Goal: Task Accomplishment & Management: Manage account settings

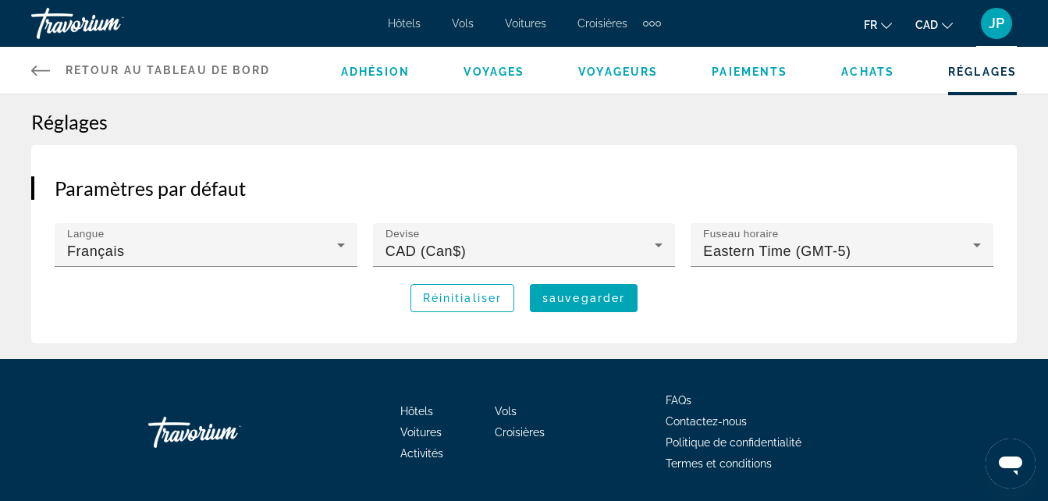
click at [738, 74] on span "Paiements" at bounding box center [750, 72] width 76 height 12
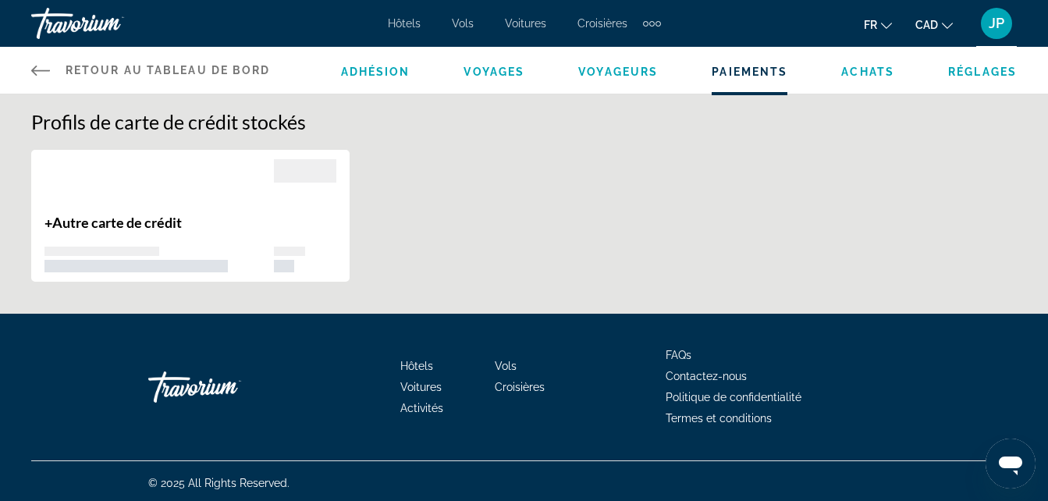
click at [882, 73] on span "Achats" at bounding box center [867, 72] width 53 height 12
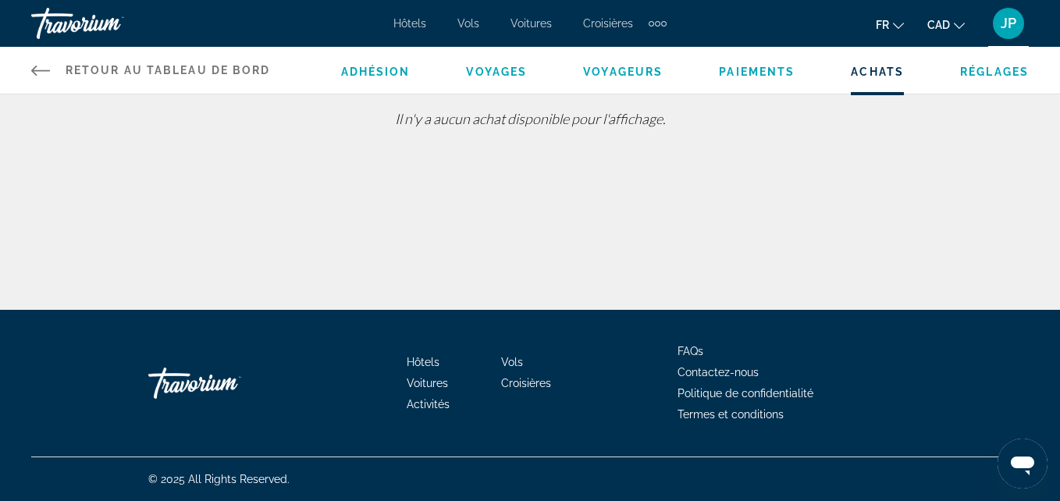
click at [84, 73] on span "Retour au tableau de bord" at bounding box center [168, 70] width 205 height 12
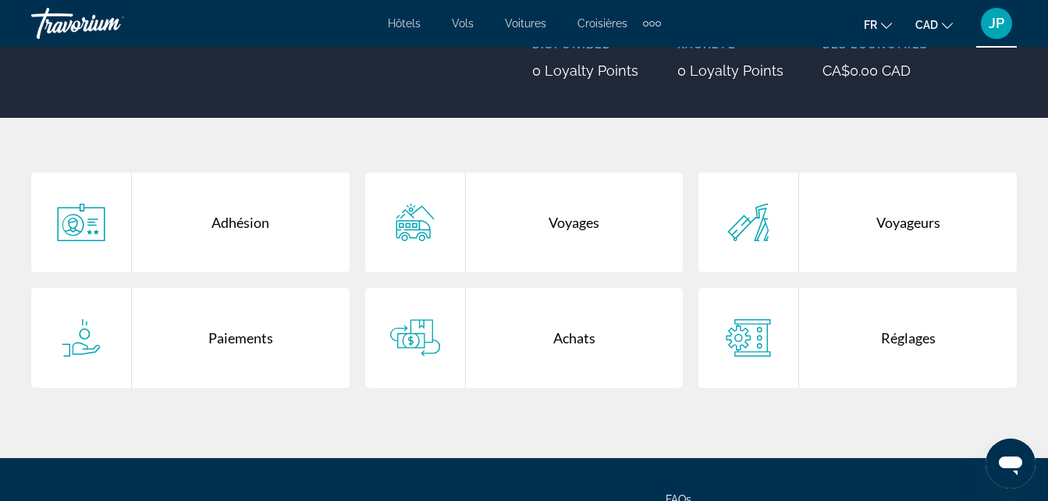
scroll to position [312, 0]
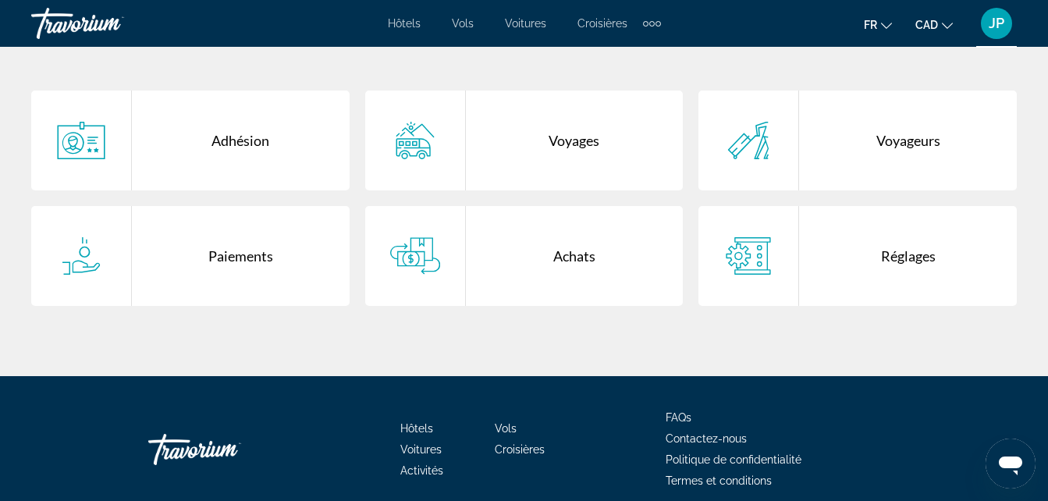
click at [913, 258] on div "Réglages" at bounding box center [908, 256] width 218 height 100
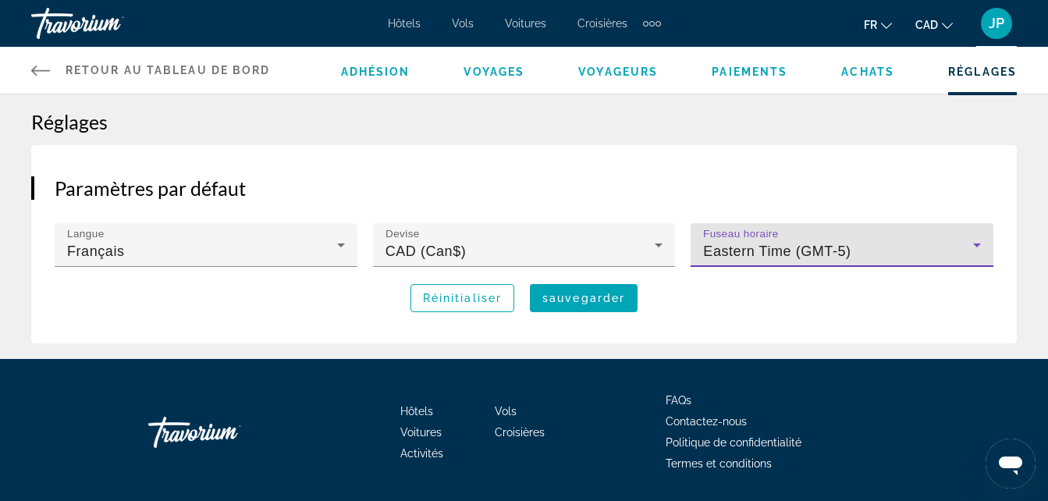
click at [866, 254] on div "Eastern Time (GMT-5)" at bounding box center [838, 251] width 270 height 19
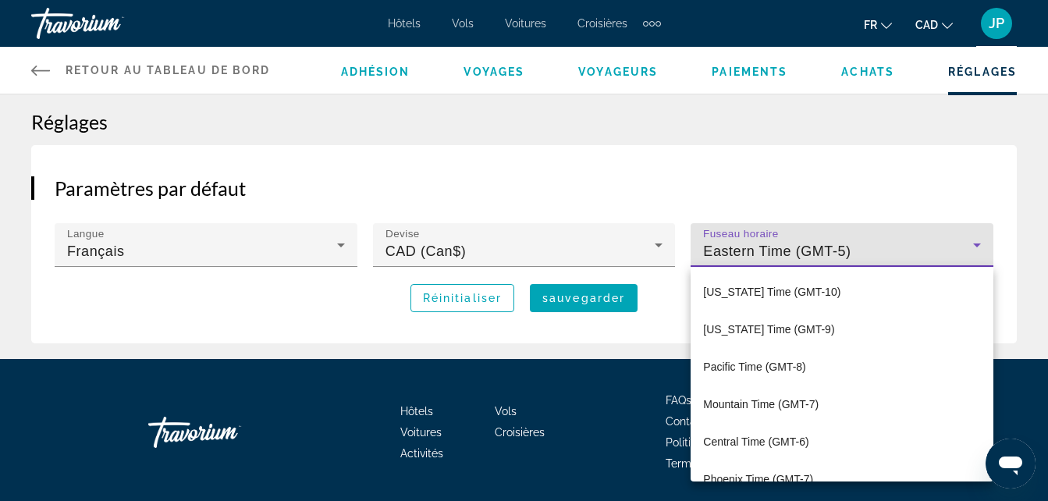
scroll to position [54, 0]
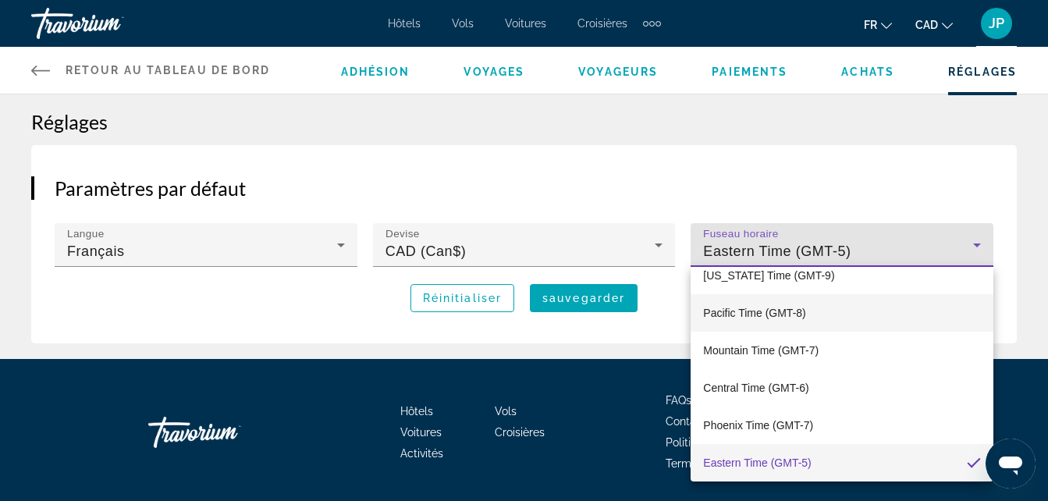
click at [827, 323] on mat-option "Pacific Time (GMT-8)" at bounding box center [842, 312] width 303 height 37
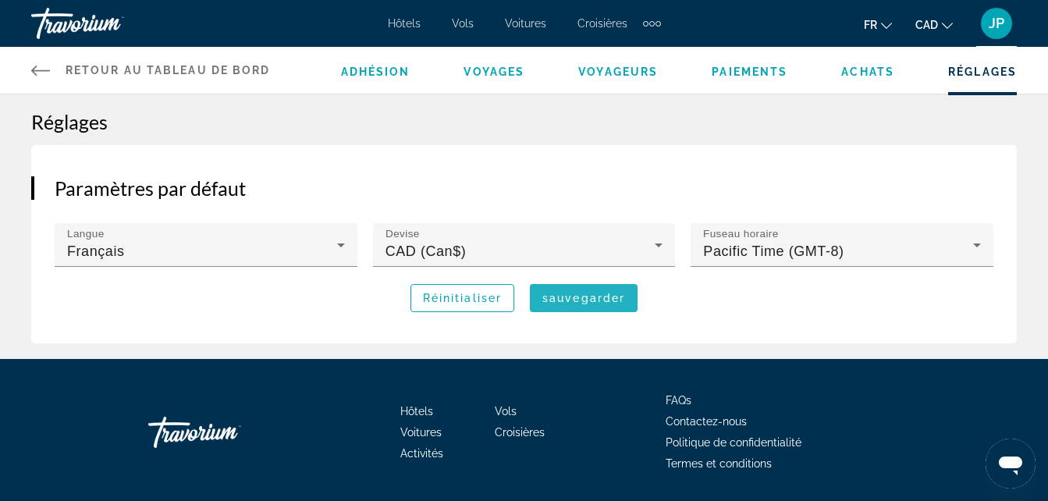
click at [553, 297] on span "sauvegarder" at bounding box center [584, 298] width 83 height 12
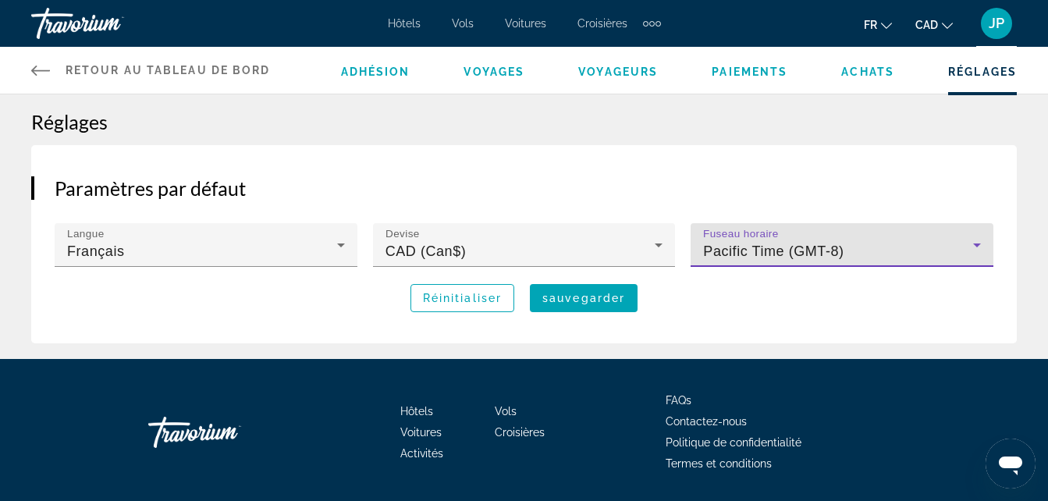
click at [764, 254] on span "Pacific Time (GMT-8)" at bounding box center [773, 252] width 141 height 16
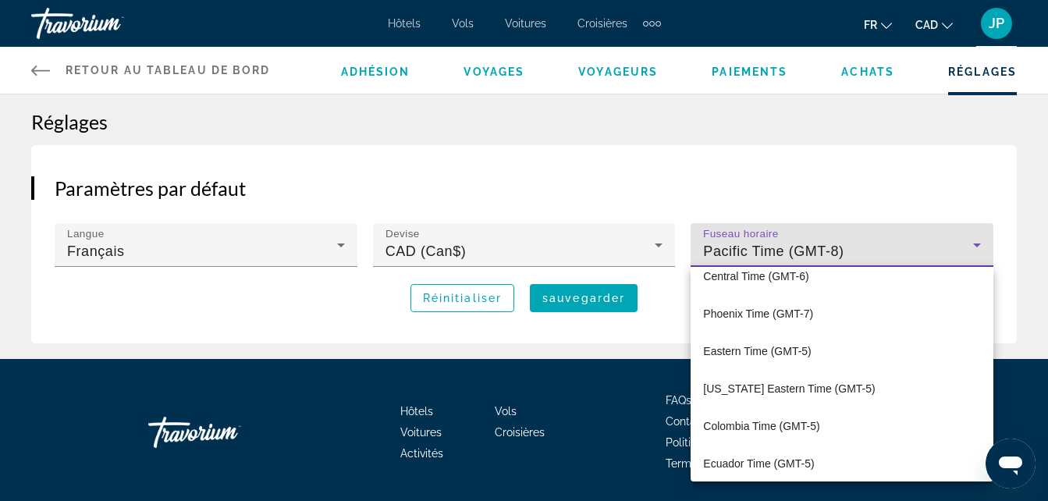
scroll to position [195, 0]
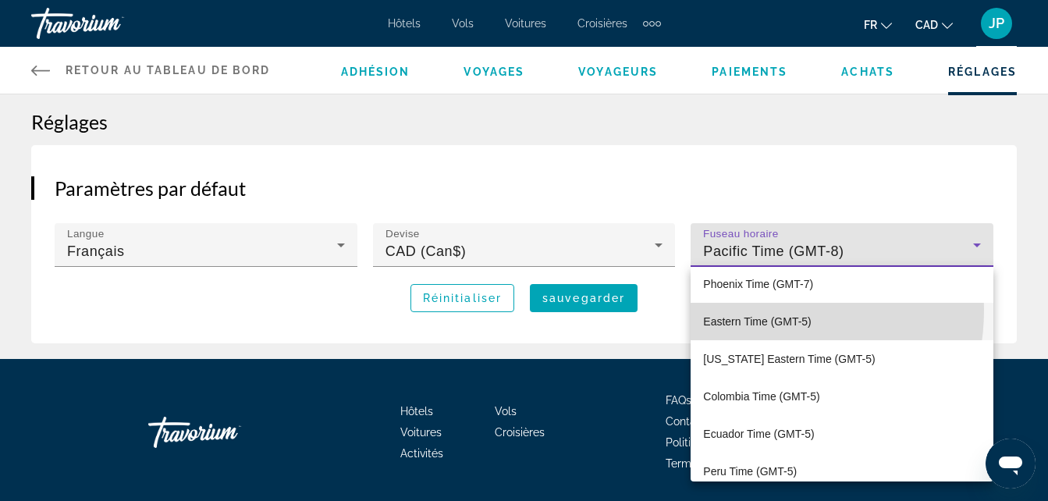
click at [753, 310] on mat-option "Eastern Time (GMT-5)" at bounding box center [842, 321] width 303 height 37
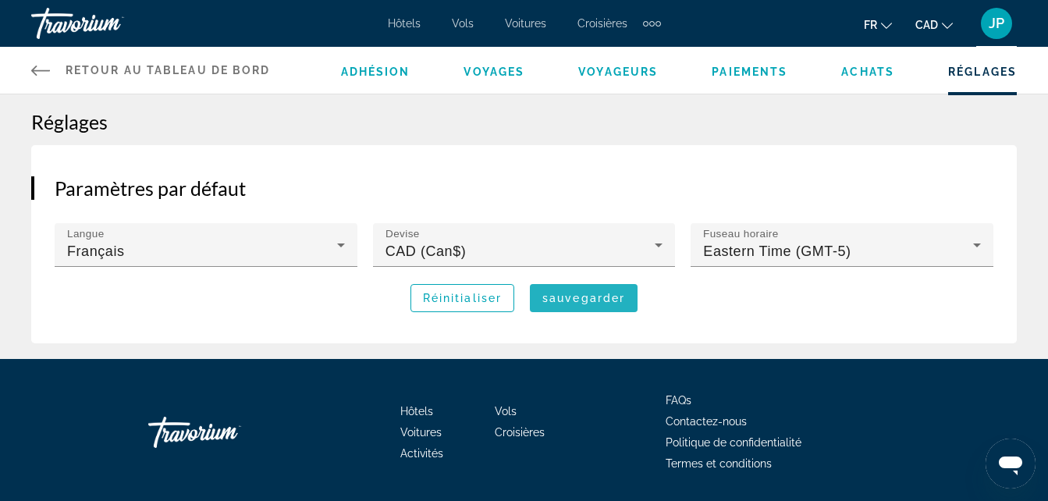
click at [574, 307] on span "Main content" at bounding box center [584, 297] width 108 height 37
click at [998, 31] on div "JP" at bounding box center [996, 23] width 31 height 31
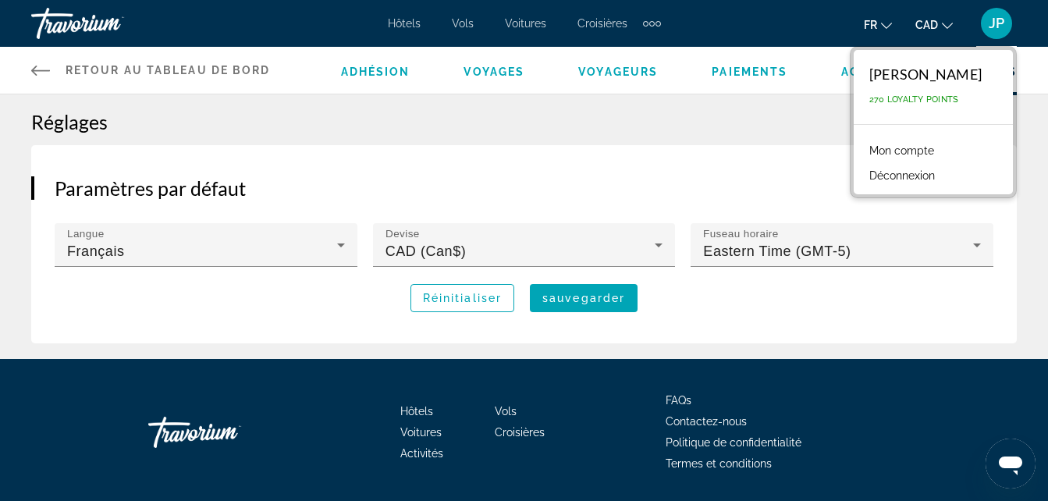
click at [934, 178] on button "Déconnexion" at bounding box center [902, 175] width 81 height 20
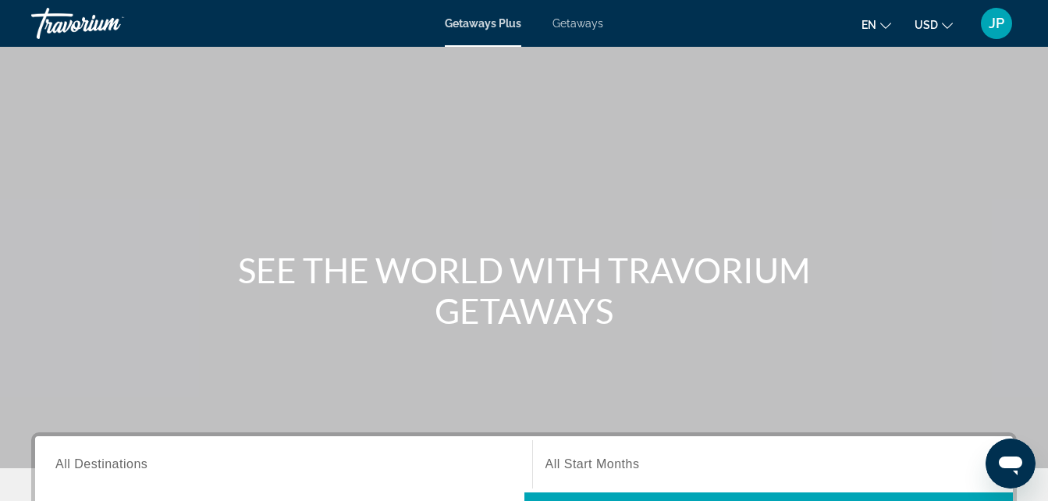
click at [882, 30] on button "en English Español Français Italiano Português русский" at bounding box center [877, 24] width 30 height 23
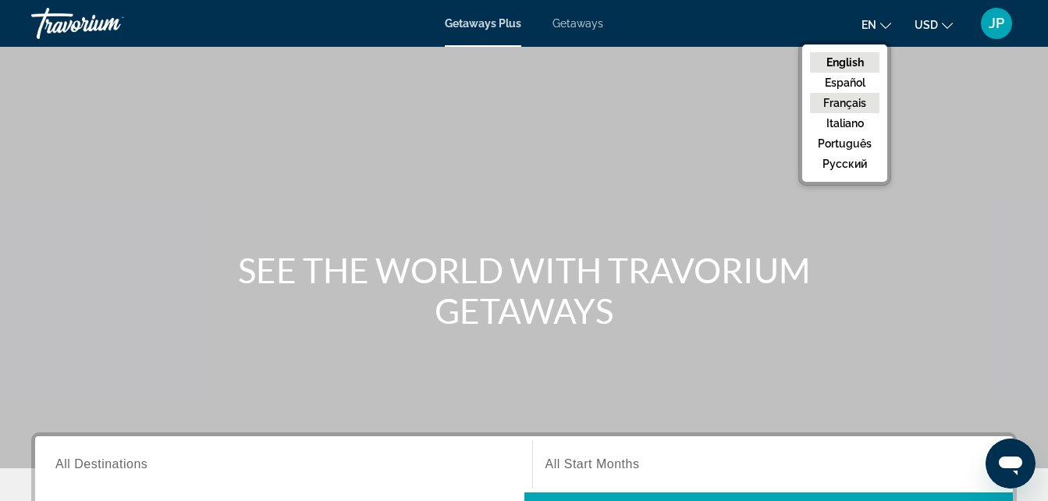
click at [870, 110] on button "Français" at bounding box center [844, 103] width 69 height 20
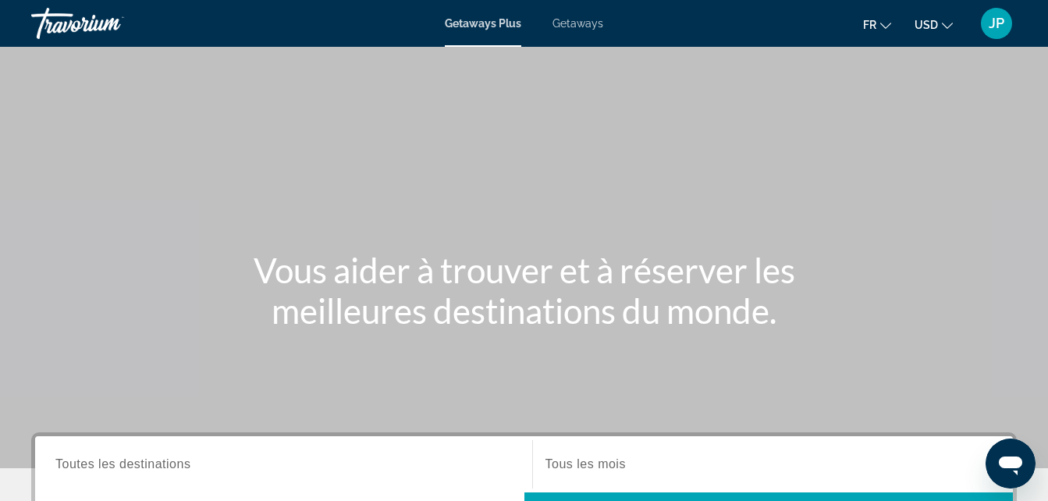
click at [930, 24] on span "USD" at bounding box center [926, 25] width 23 height 12
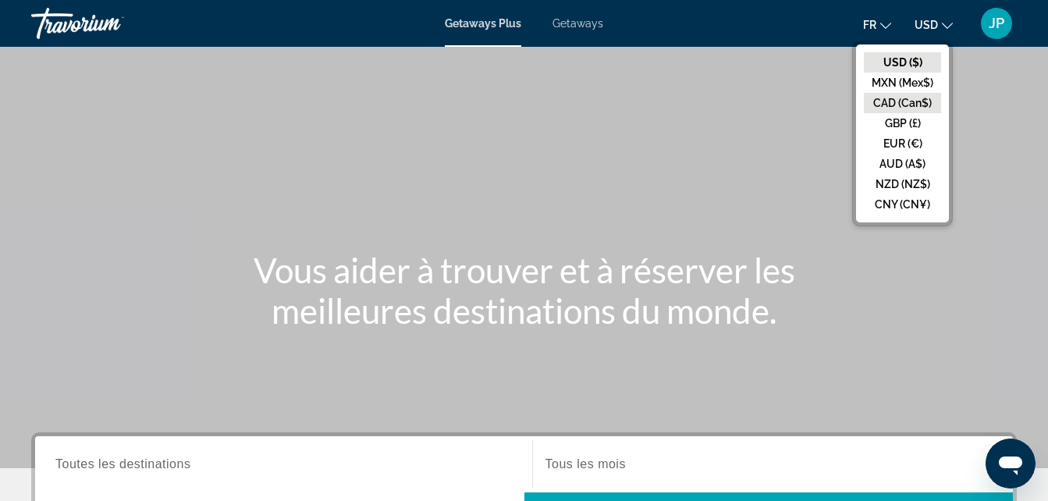
click at [911, 98] on button "CAD (Can$)" at bounding box center [902, 103] width 77 height 20
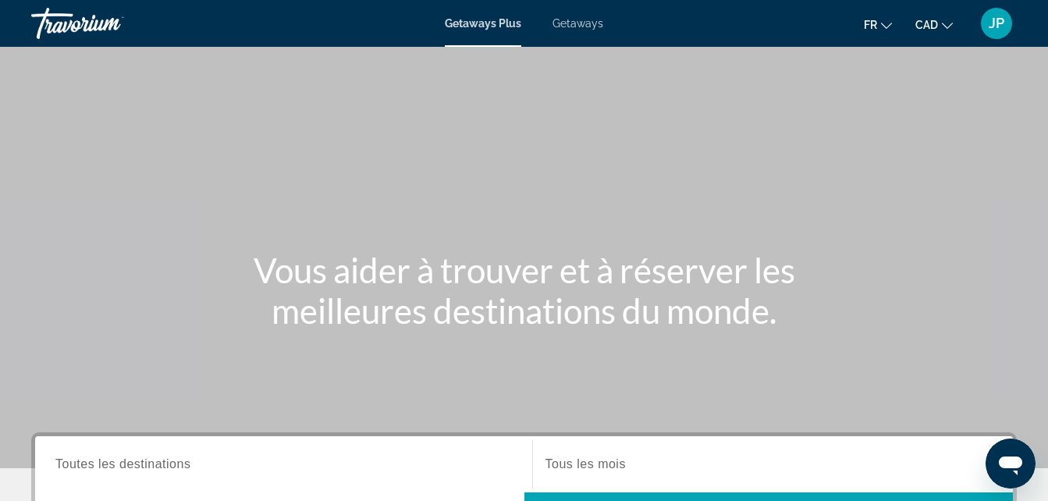
click at [986, 31] on div "JP" at bounding box center [996, 23] width 31 height 31
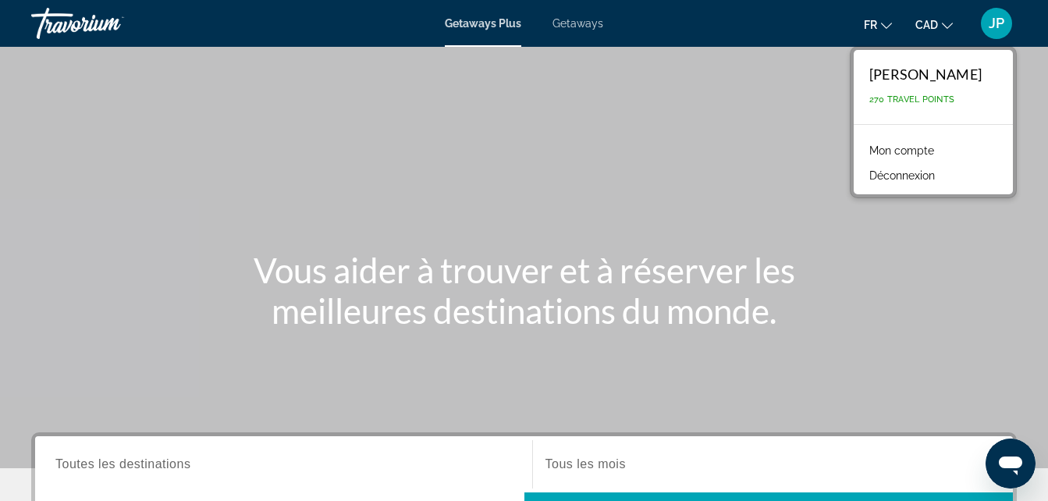
click at [942, 155] on link "Mon compte" at bounding box center [902, 151] width 80 height 20
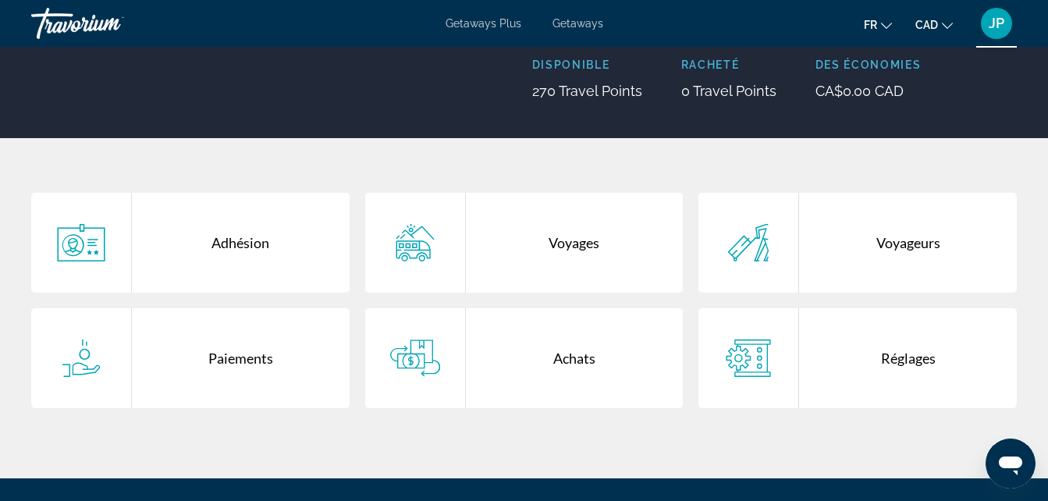
scroll to position [215, 0]
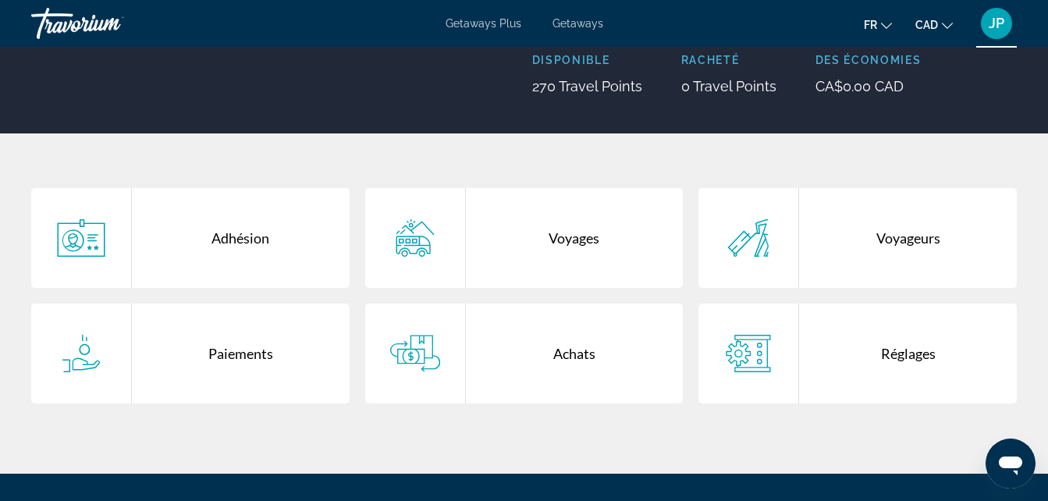
click at [839, 356] on div "Réglages" at bounding box center [908, 354] width 218 height 100
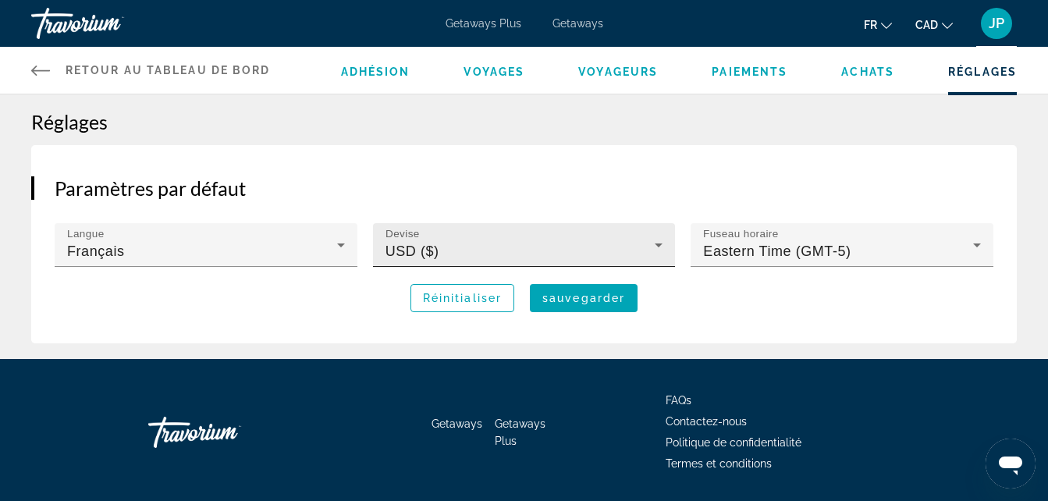
click at [527, 239] on div "Devise USD ($)" at bounding box center [525, 245] width 278 height 44
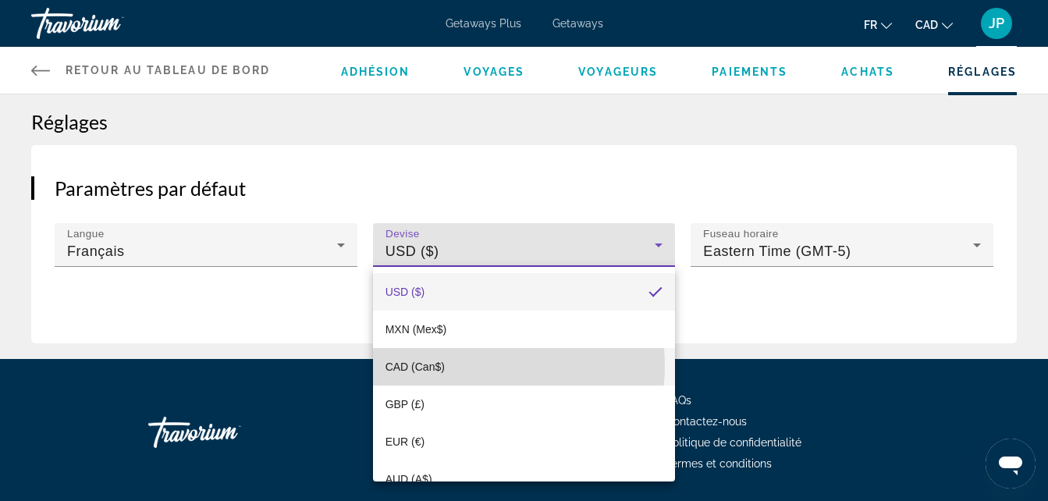
click at [485, 365] on mat-option "CAD (Can$)" at bounding box center [524, 366] width 303 height 37
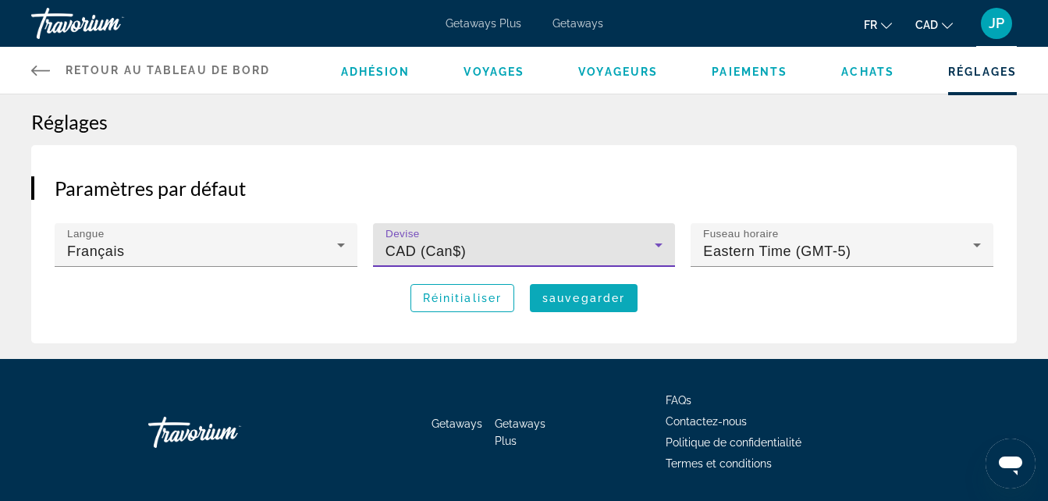
click at [607, 295] on span "sauvegarder" at bounding box center [584, 298] width 83 height 12
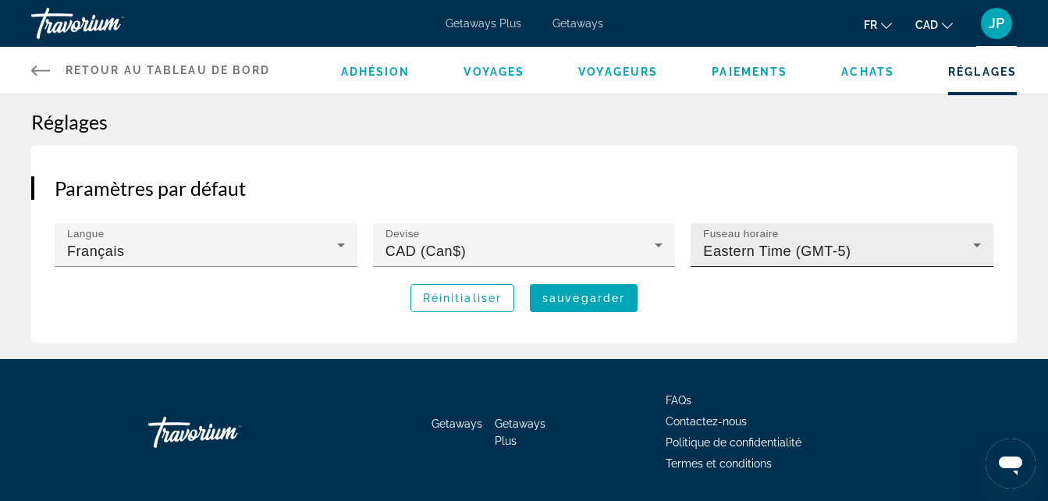
click at [770, 250] on span "Eastern Time (GMT-5)" at bounding box center [777, 252] width 148 height 16
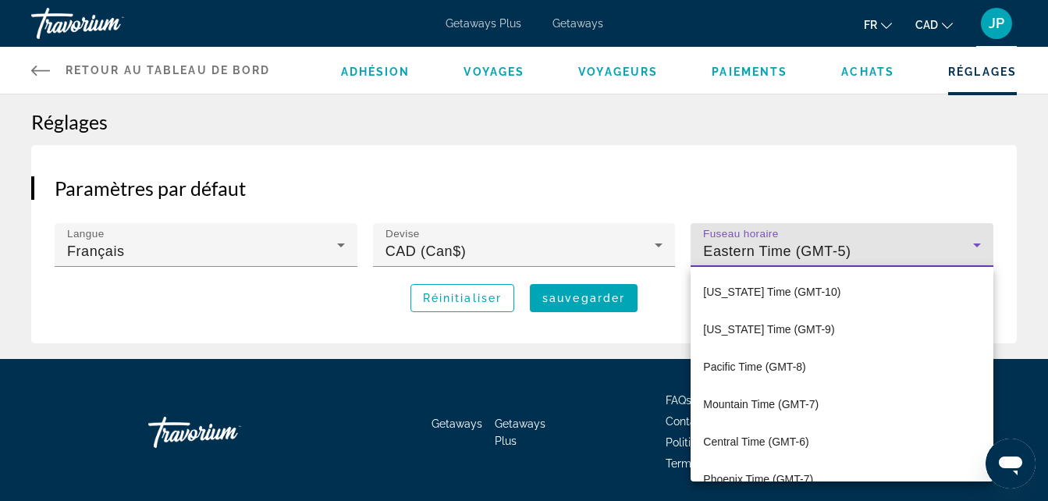
scroll to position [54, 0]
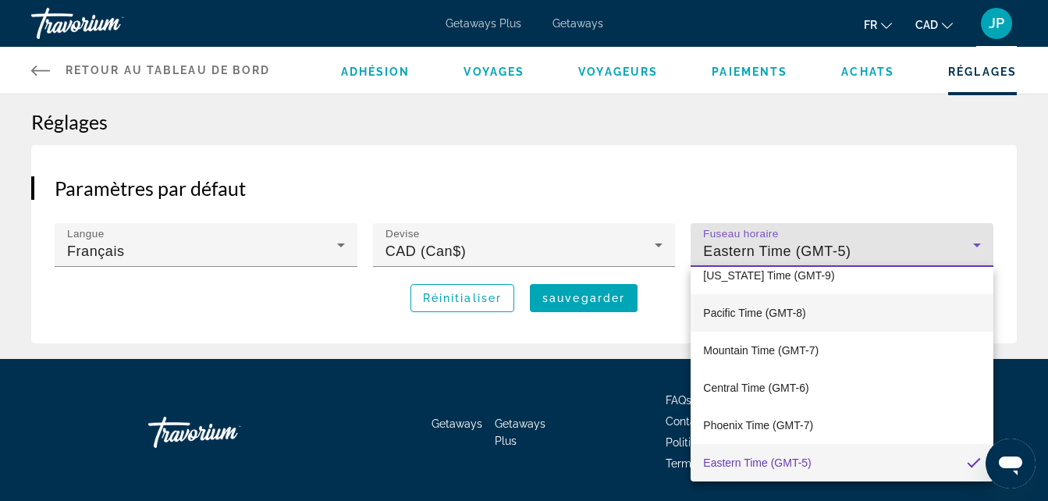
click at [754, 311] on span "Pacific Time (GMT-8)" at bounding box center [754, 313] width 102 height 19
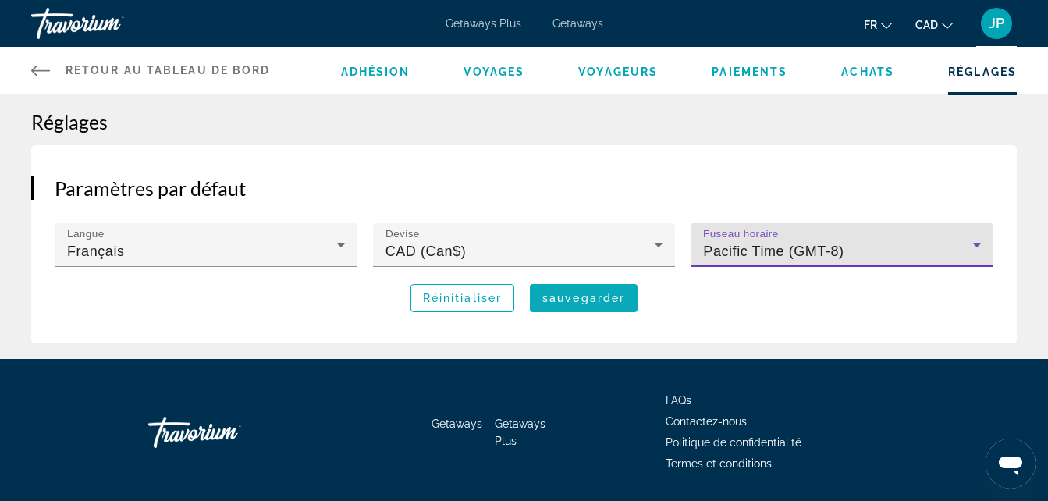
click at [558, 293] on span "sauvegarder" at bounding box center [584, 298] width 83 height 12
click at [882, 252] on div "Pacific Time (GMT-8)" at bounding box center [838, 251] width 270 height 19
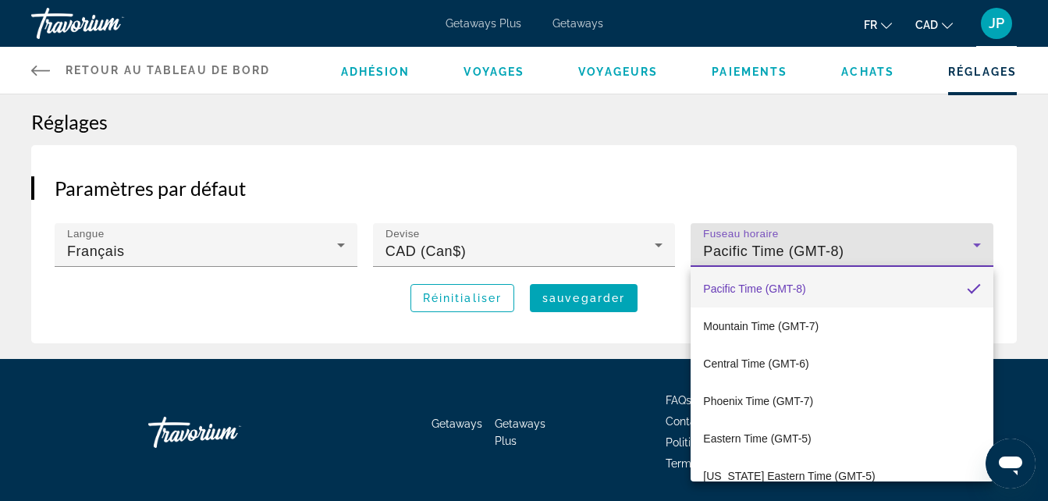
scroll to position [117, 0]
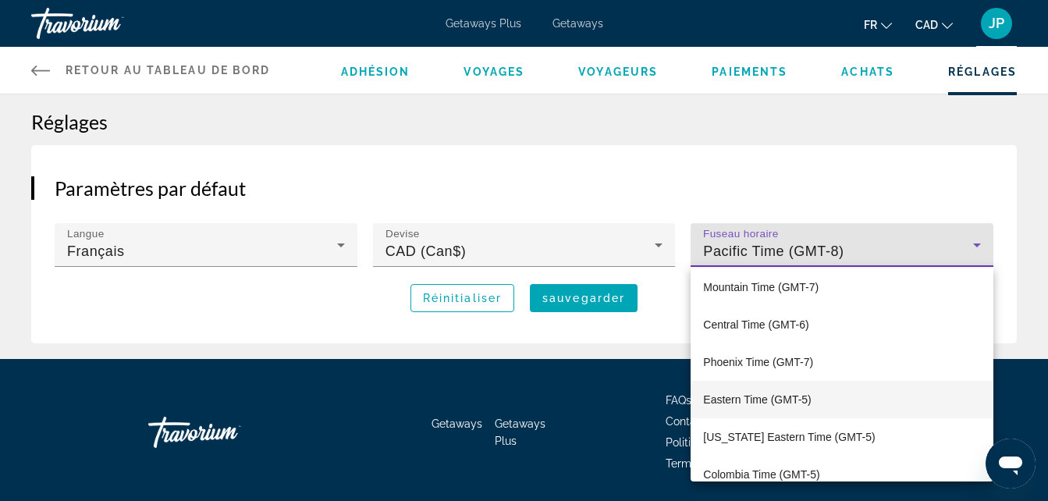
click at [763, 398] on span "Eastern Time (GMT-5)" at bounding box center [757, 399] width 108 height 19
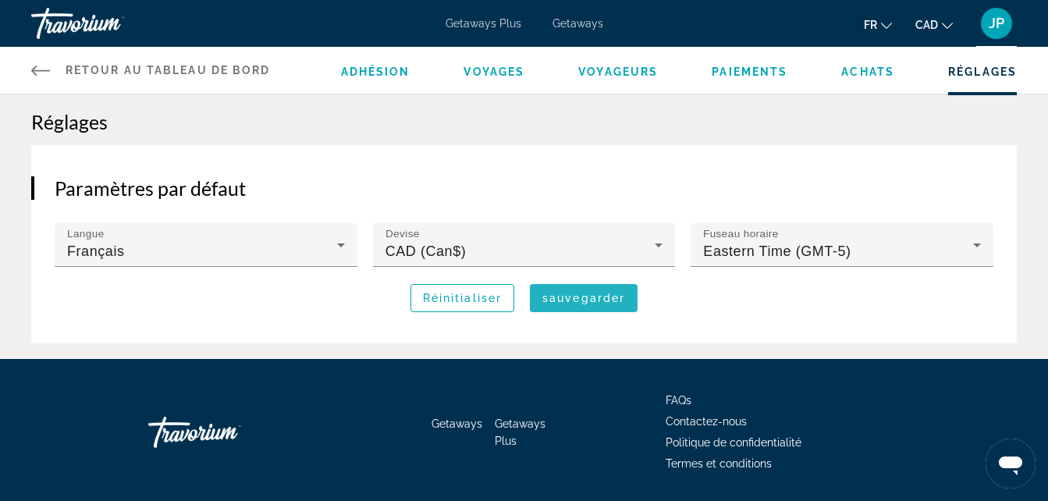
click at [607, 308] on span "Main content" at bounding box center [584, 297] width 108 height 37
click at [999, 23] on span "JP" at bounding box center [997, 24] width 16 height 16
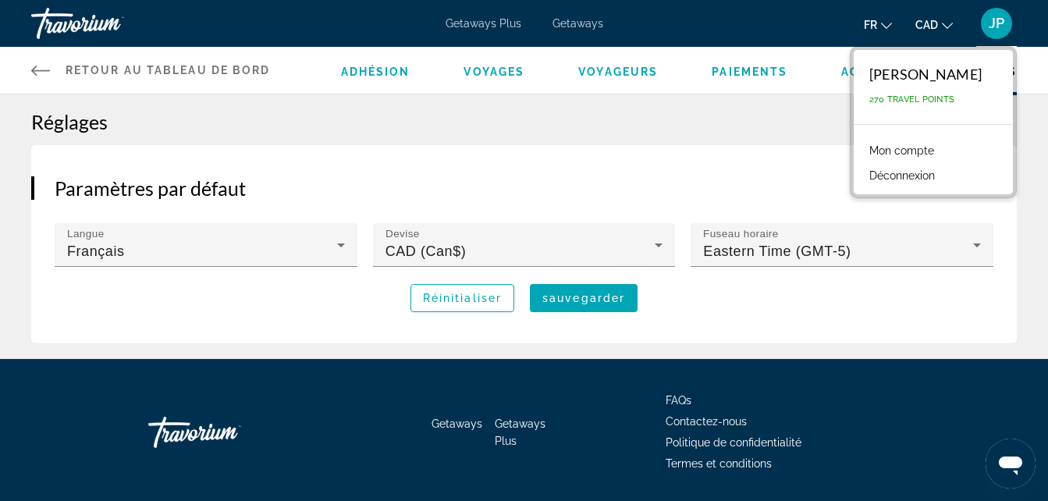
click at [930, 170] on button "Déconnexion" at bounding box center [902, 175] width 81 height 20
